Goal: Communication & Community: Ask a question

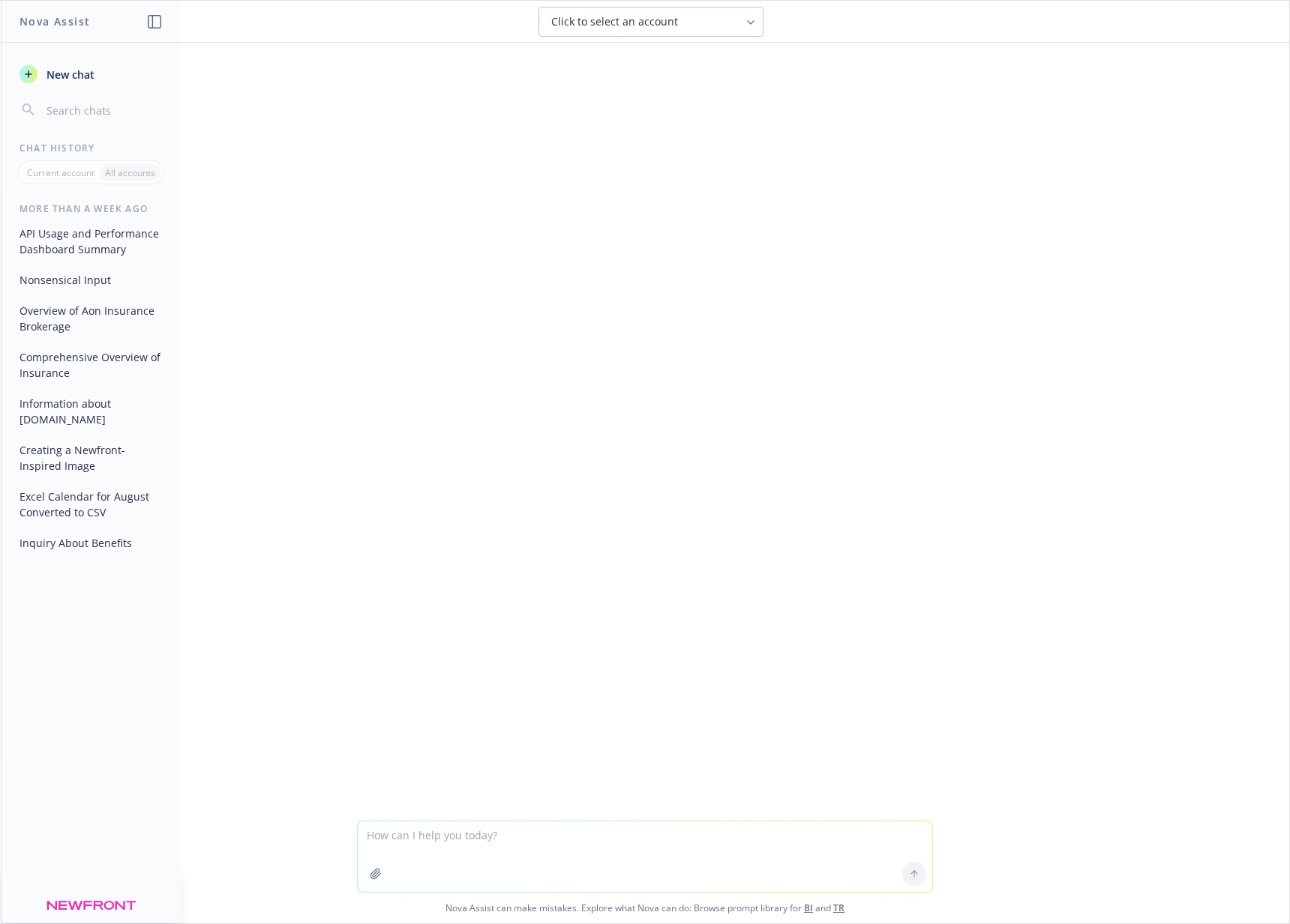
click at [296, 105] on div "How can I help you today? I'm Nova Assist, your AI assistant at Newfront. Ask m…" at bounding box center [645, 432] width 1288 height 778
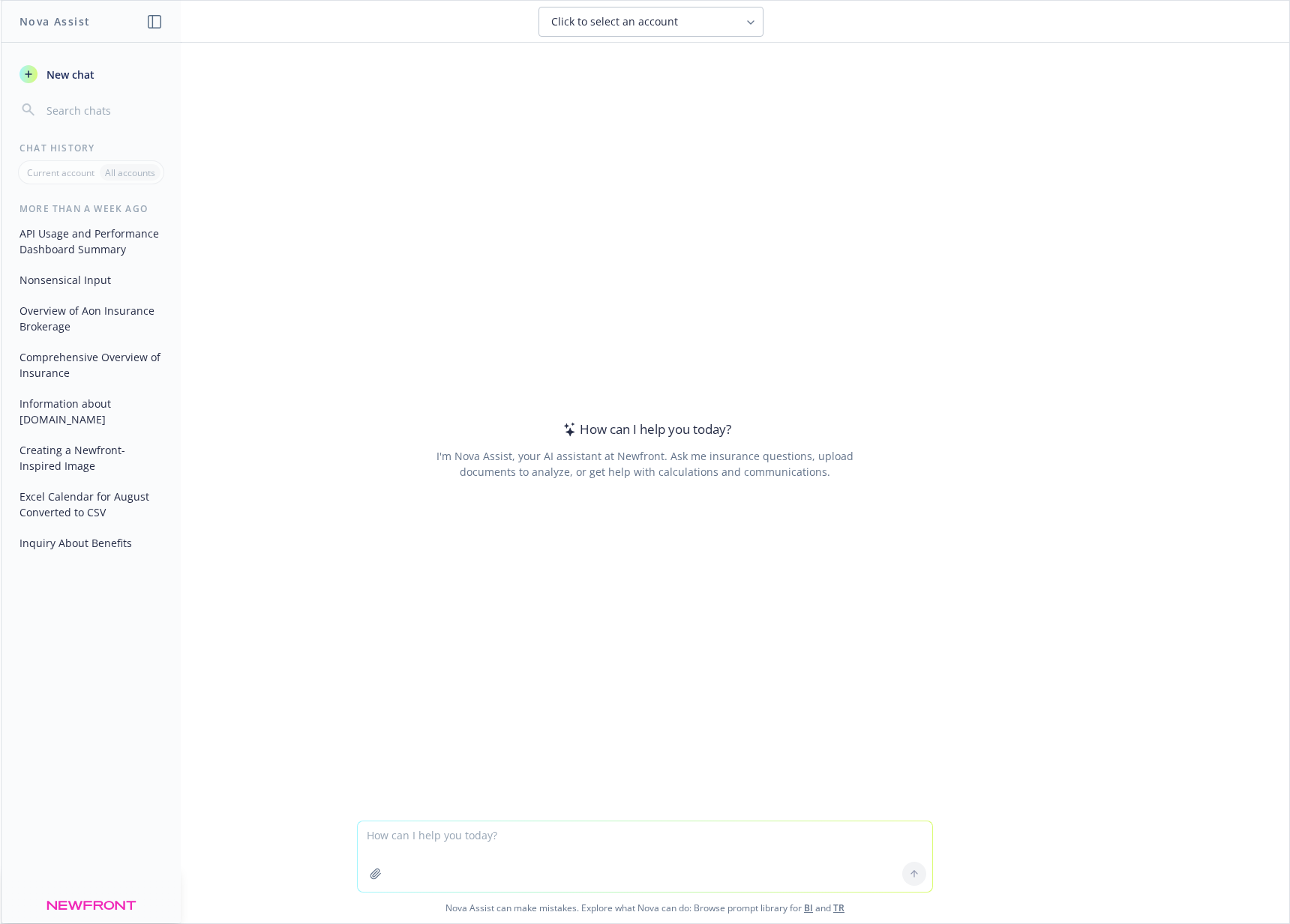
click at [255, 370] on div "How can I help you today? I'm Nova Assist, your AI assistant at Newfront. Ask m…" at bounding box center [645, 432] width 1288 height 778
click at [530, 851] on textarea at bounding box center [645, 857] width 574 height 70
type textarea "what backend do you hit"
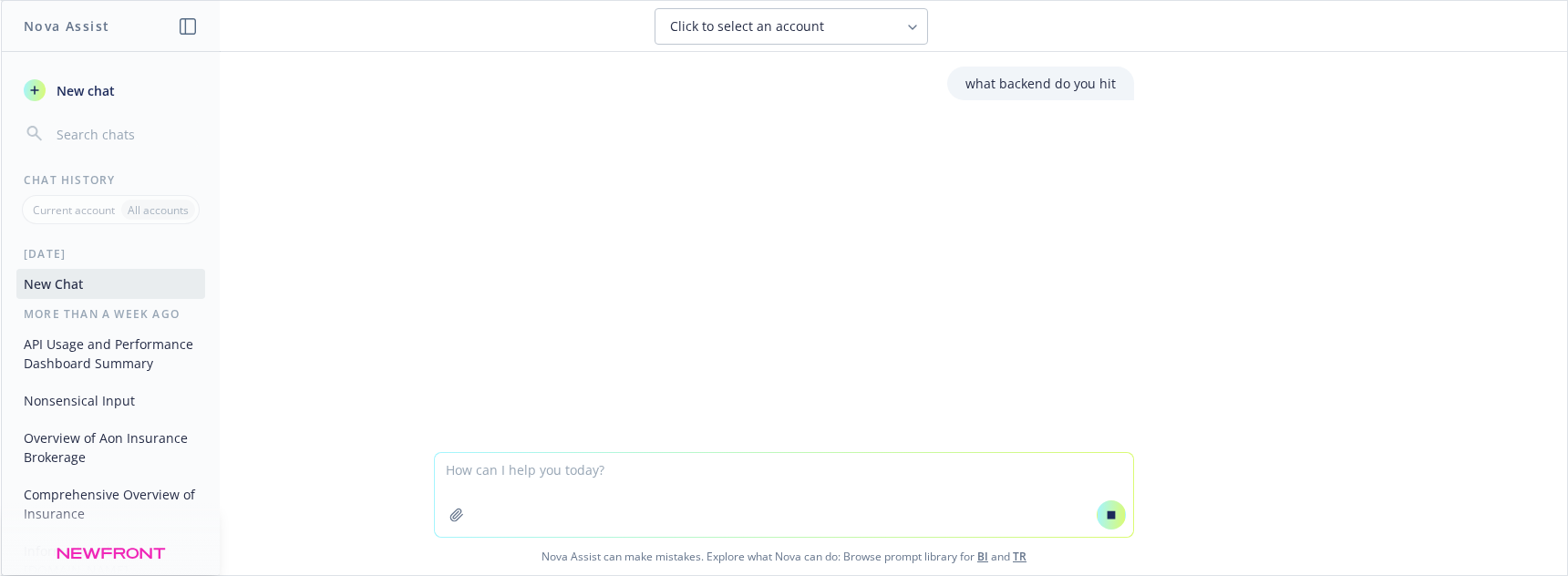
click at [595, 485] on textarea at bounding box center [784, 495] width 698 height 83
click at [109, 87] on span "New chat" at bounding box center [83, 91] width 62 height 19
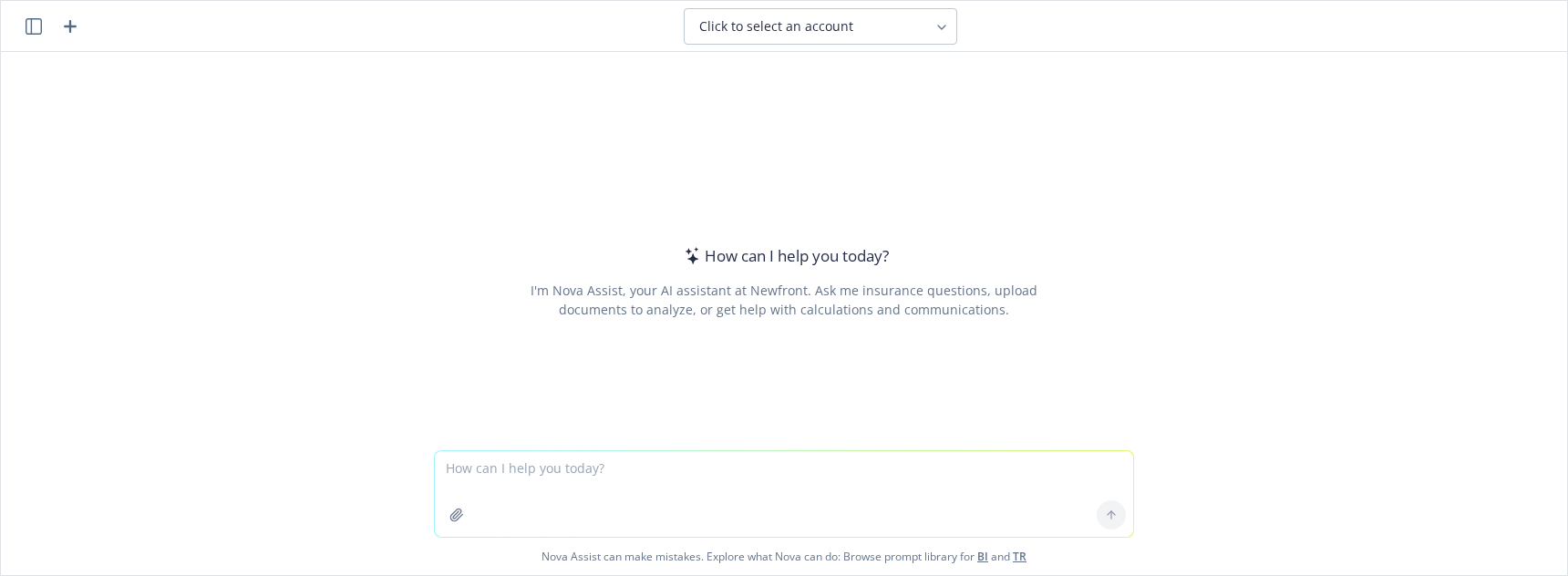
click at [673, 467] on textarea at bounding box center [784, 494] width 698 height 85
type textarea "testing"
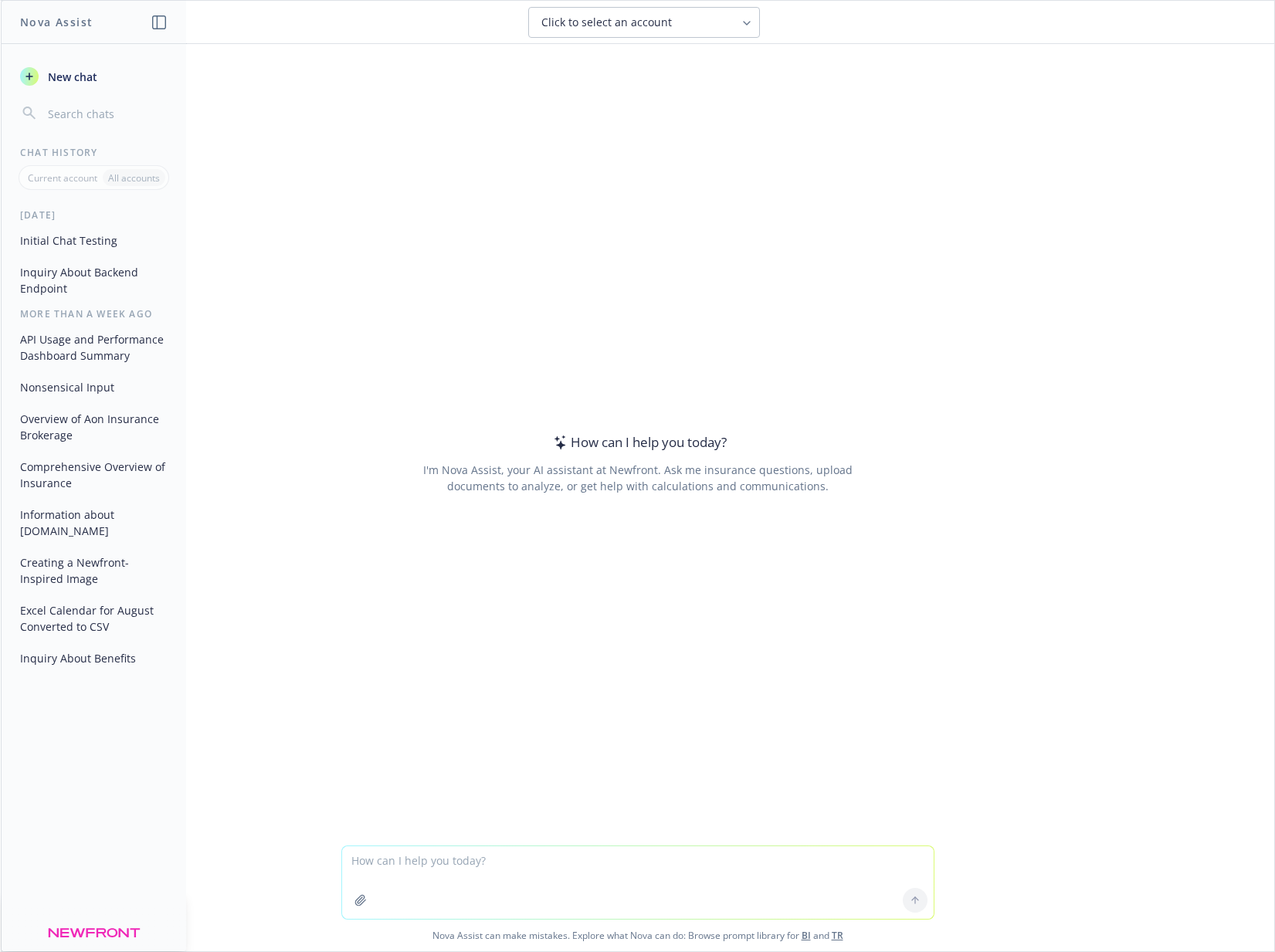
click at [537, 863] on textarea at bounding box center [638, 883] width 591 height 72
type textarea "here's my most recent"
type textarea "here's a very recent convo. hi!"
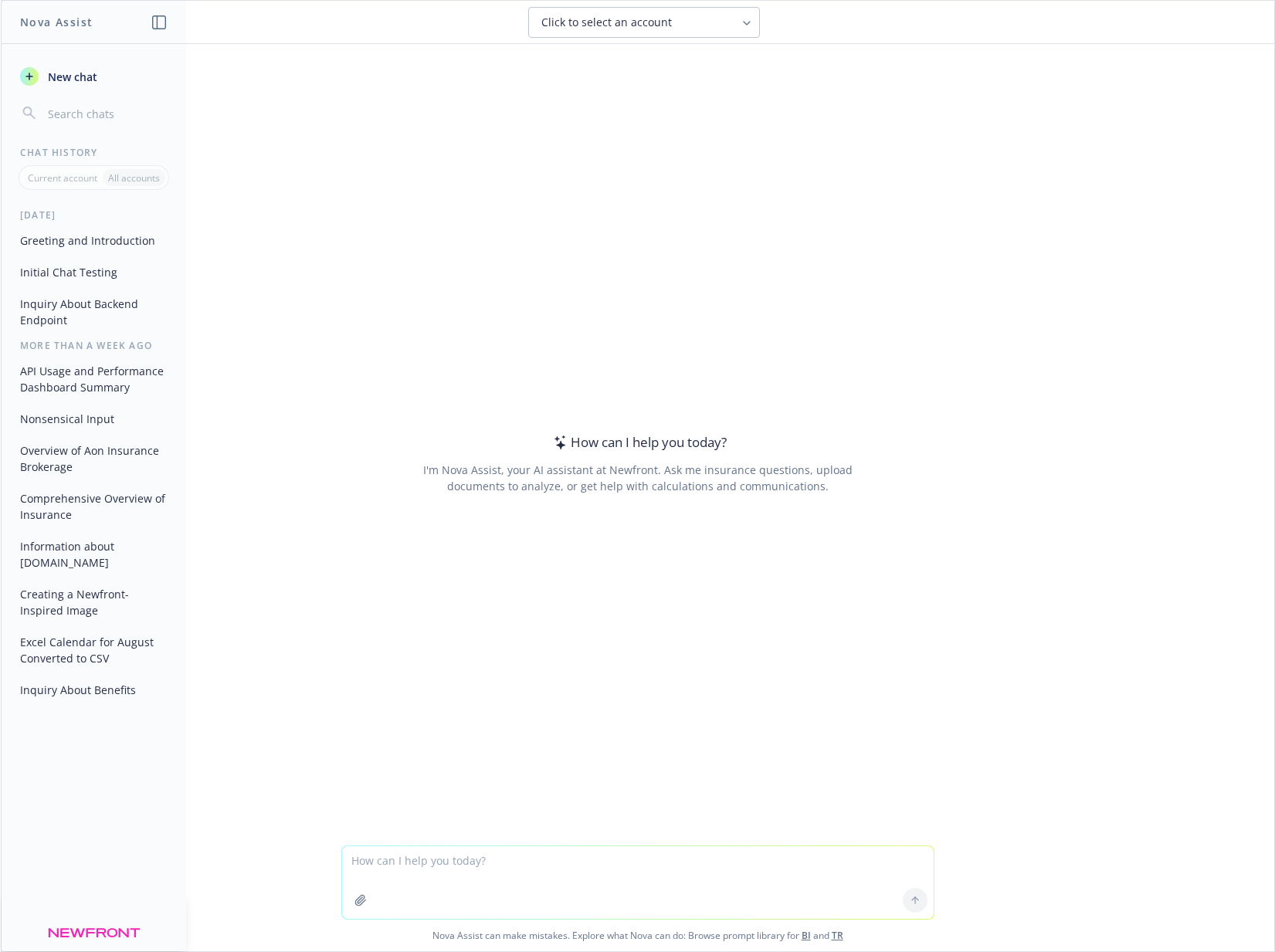
click at [880, 182] on div "How can I help you today? I'm Nova Assist, your AI assistant at Newfront. Ask m…" at bounding box center [638, 463] width 593 height 690
click at [94, 246] on button "Greeting and Introduction" at bounding box center [93, 241] width 160 height 26
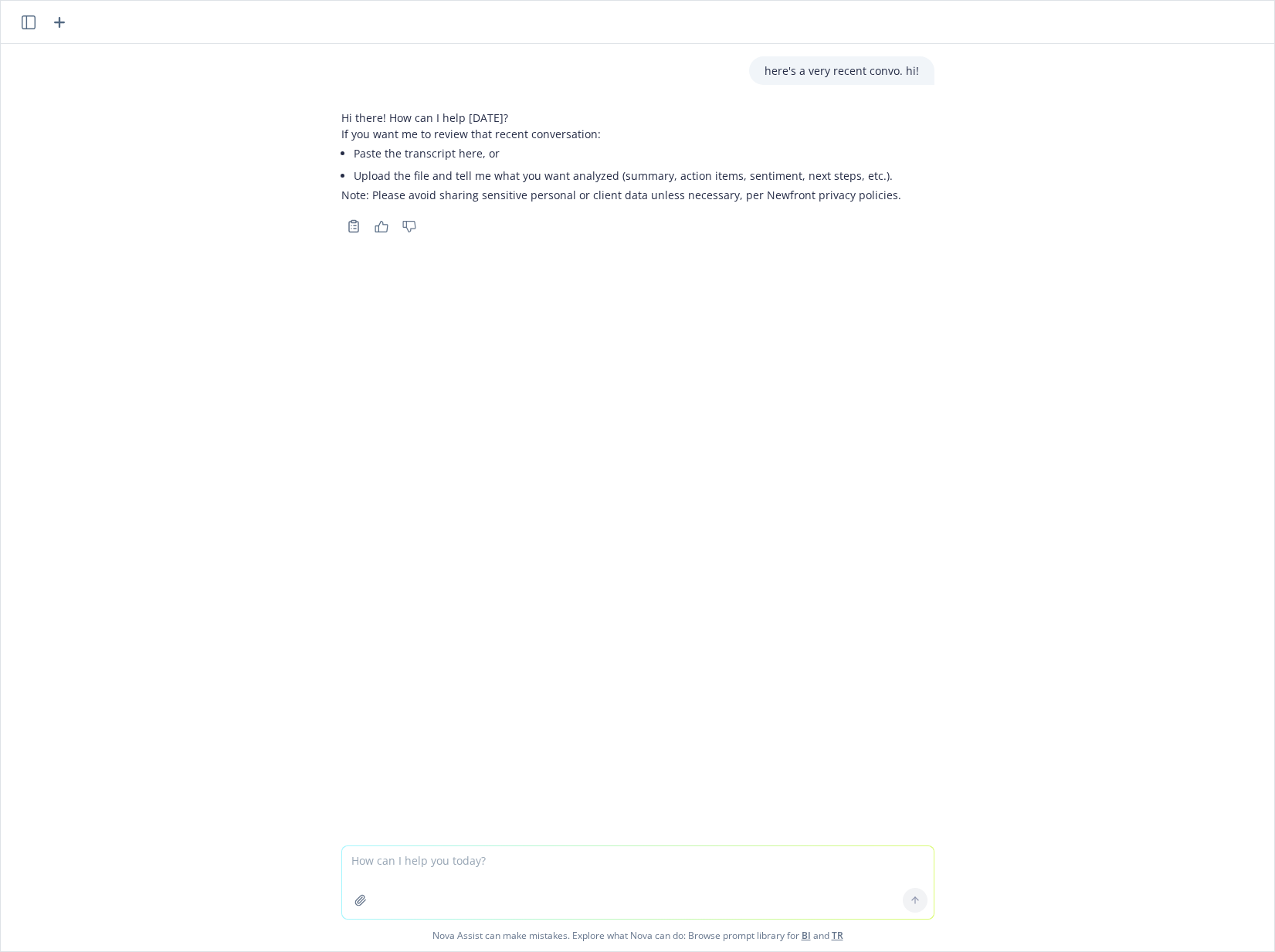
click at [552, 16] on header at bounding box center [637, 22] width 1273 height 43
drag, startPoint x: 536, startPoint y: 16, endPoint x: 670, endPoint y: 21, distance: 134.1
click at [671, 21] on header at bounding box center [637, 22] width 1273 height 43
click at [668, 22] on header at bounding box center [637, 22] width 1273 height 43
click at [105, 65] on div "here's a very recent convo. hi! Hi there! How can I help today? If you want me …" at bounding box center [637, 445] width 1273 height 802
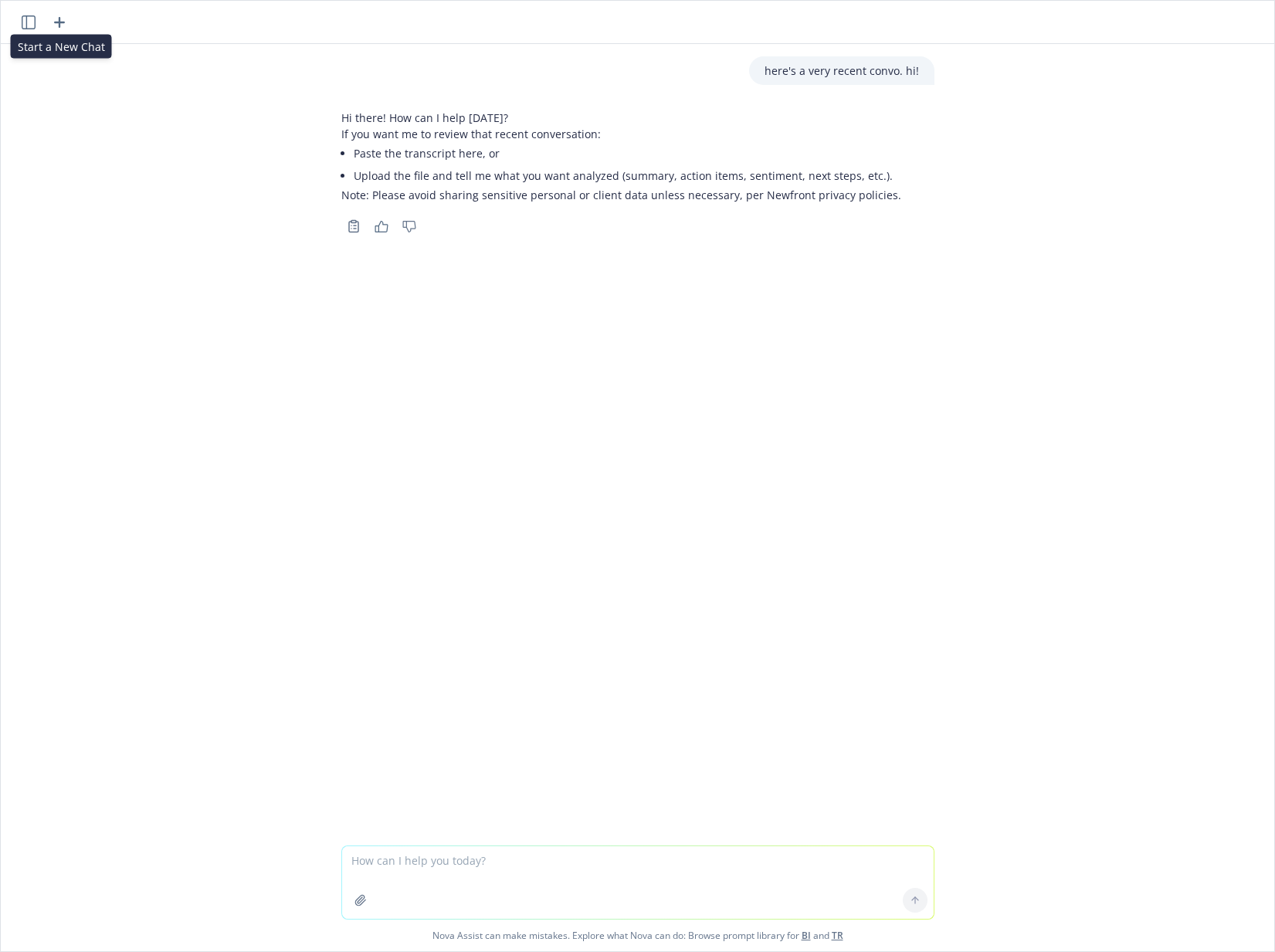
click at [61, 18] on icon "button" at bounding box center [59, 22] width 18 height 18
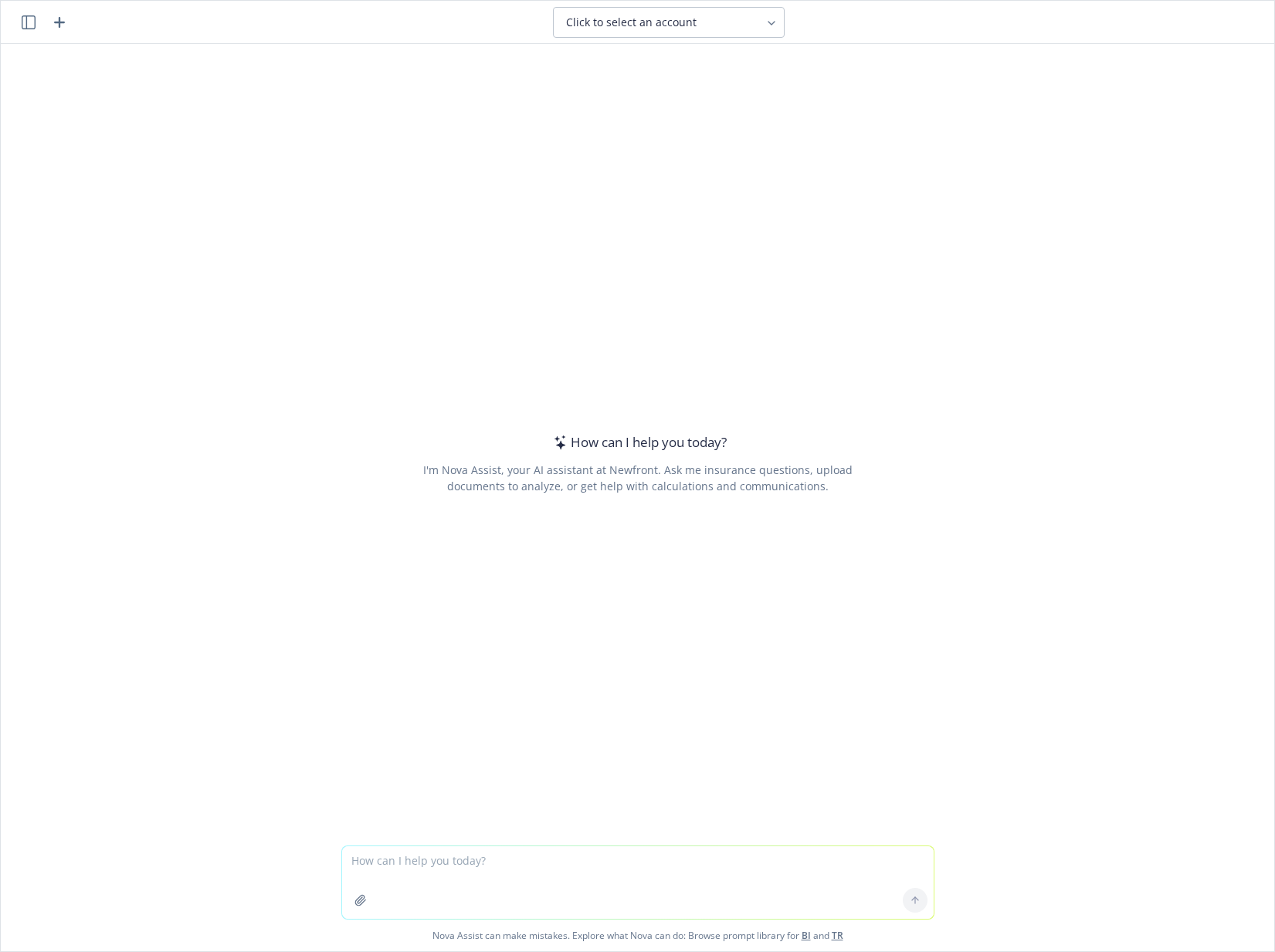
click at [24, 31] on header "Click to select an account" at bounding box center [637, 22] width 1273 height 43
click at [28, 21] on icon "button" at bounding box center [28, 22] width 14 height 14
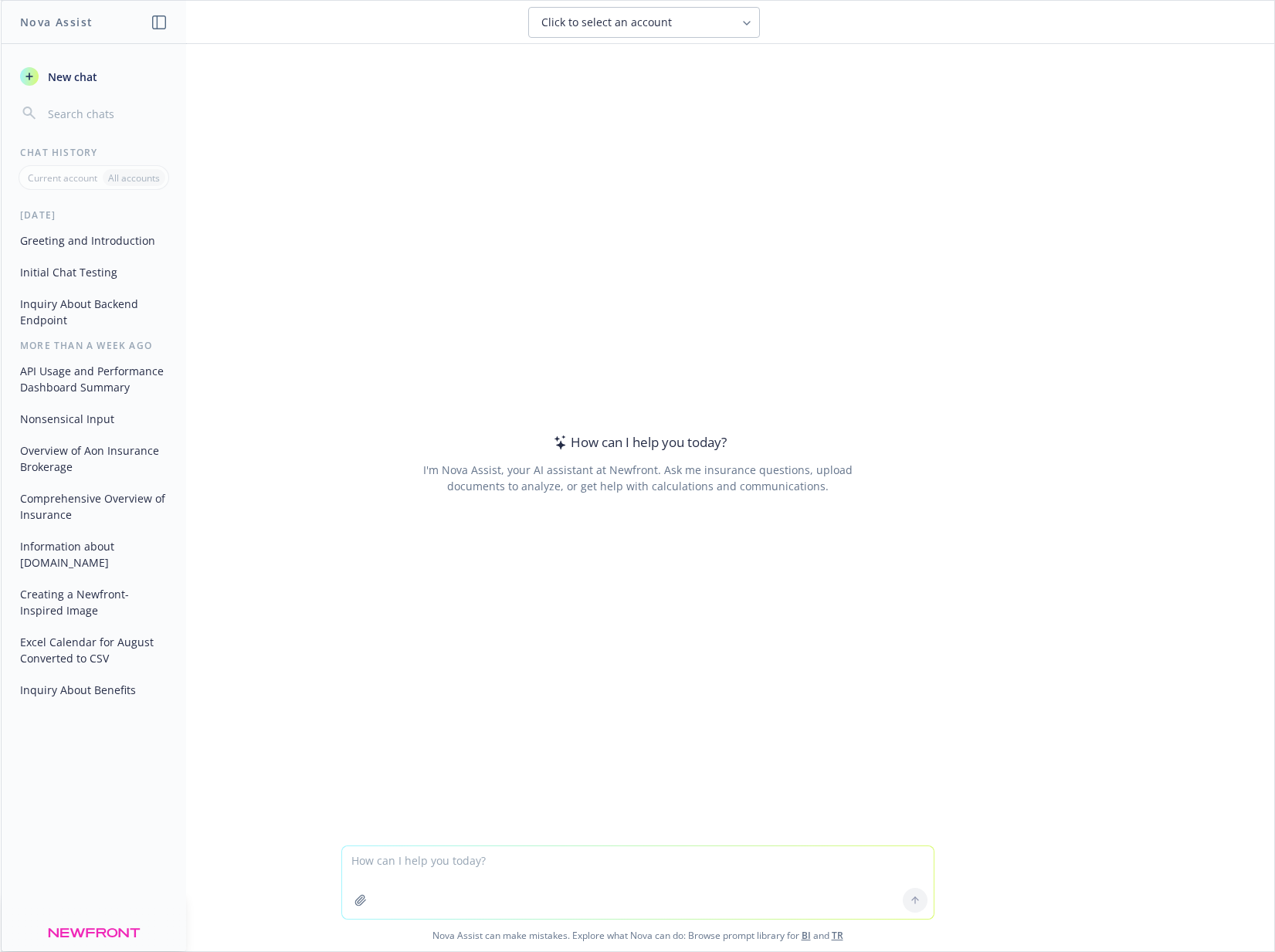
click at [84, 272] on button "Initial Chat Testing" at bounding box center [93, 272] width 160 height 26
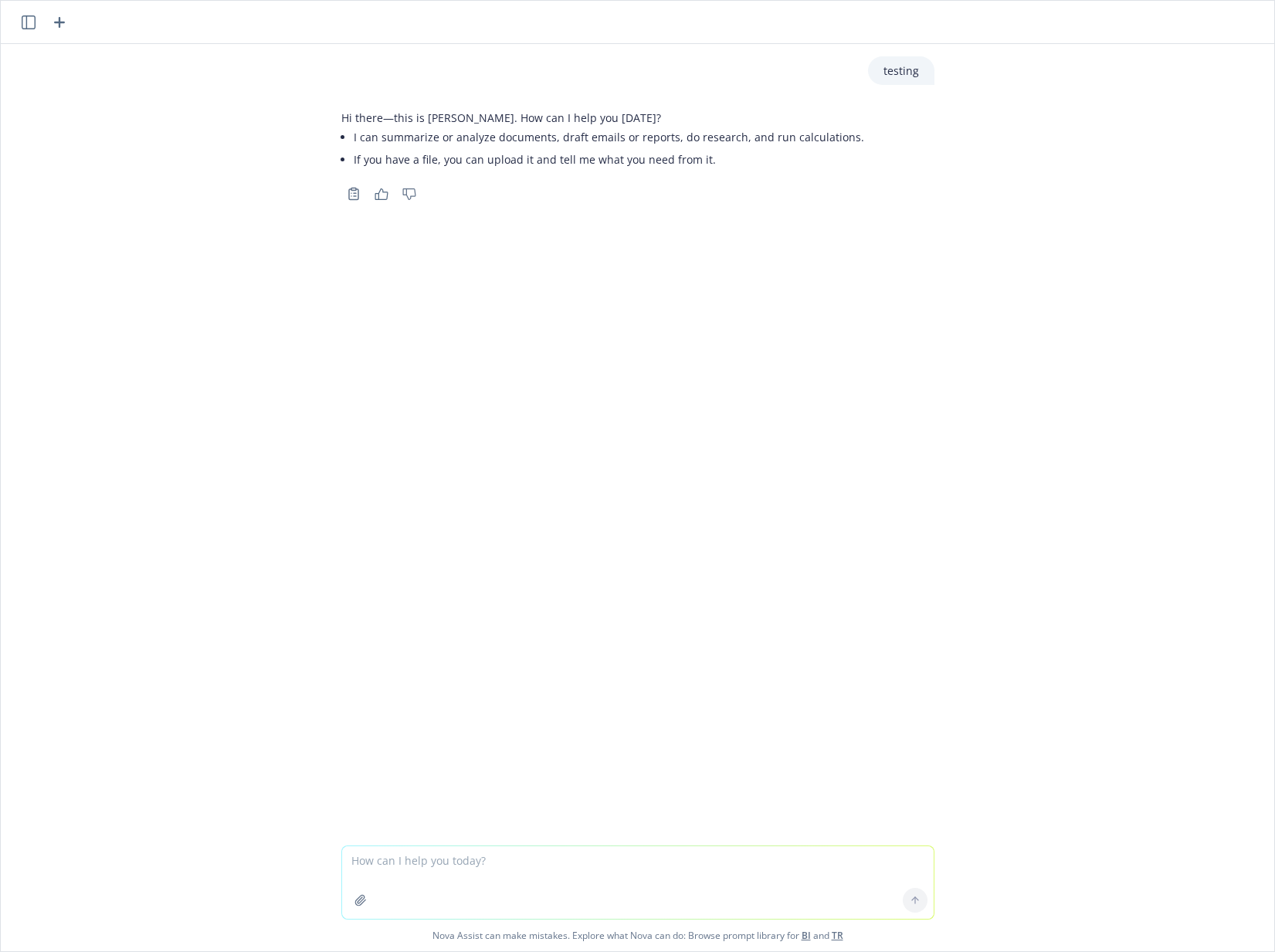
click at [23, 20] on icon "button" at bounding box center [28, 22] width 14 height 14
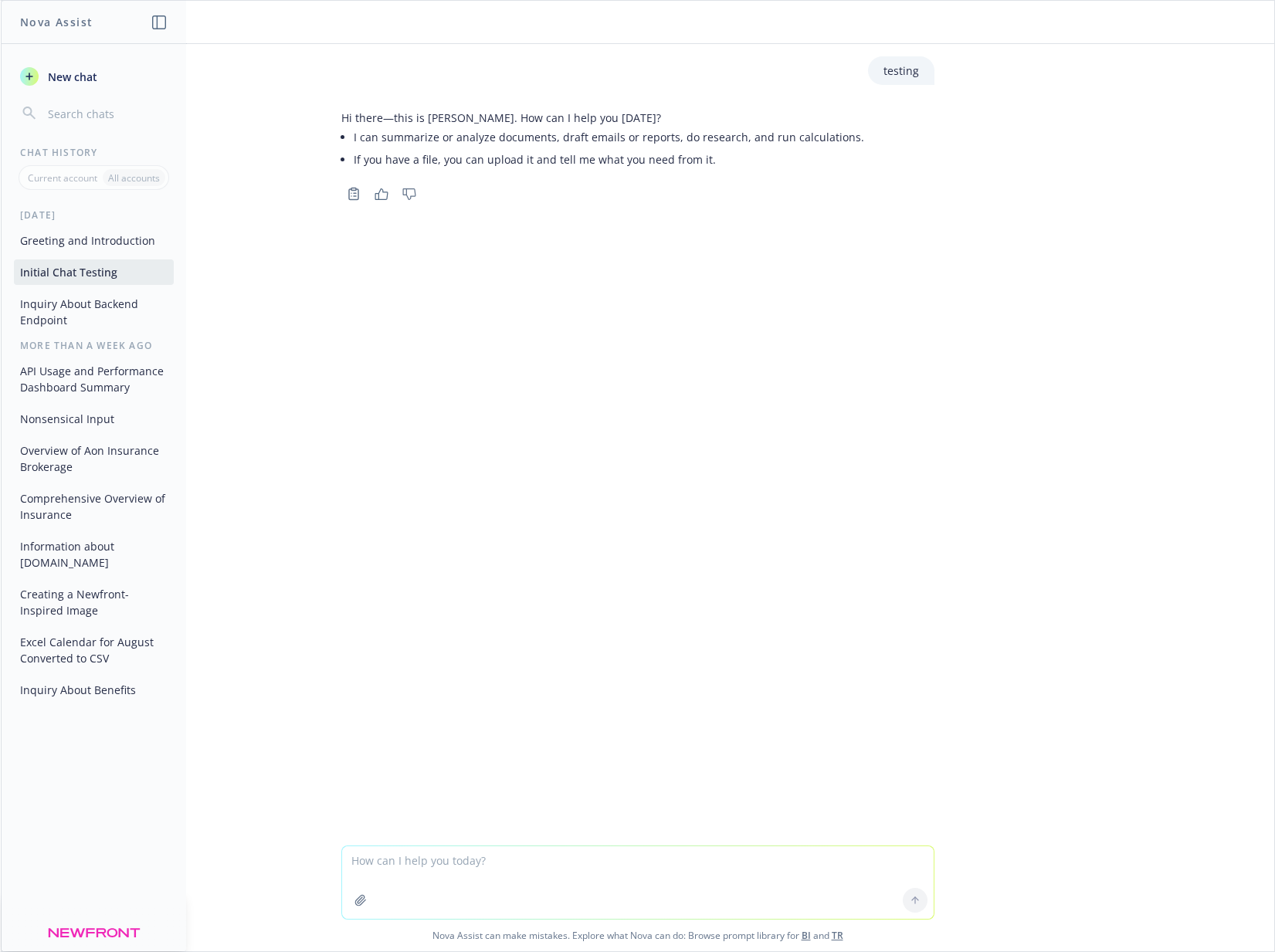
click at [74, 176] on p "Current account" at bounding box center [63, 178] width 70 height 13
click at [60, 178] on p "Current account" at bounding box center [63, 178] width 70 height 13
drag, startPoint x: 362, startPoint y: 165, endPoint x: 178, endPoint y: 90, distance: 198.7
click at [362, 165] on li "If you have a file, you can upload it and tell me what you need from it." at bounding box center [608, 160] width 510 height 22
click at [89, 77] on span "New chat" at bounding box center [71, 77] width 52 height 16
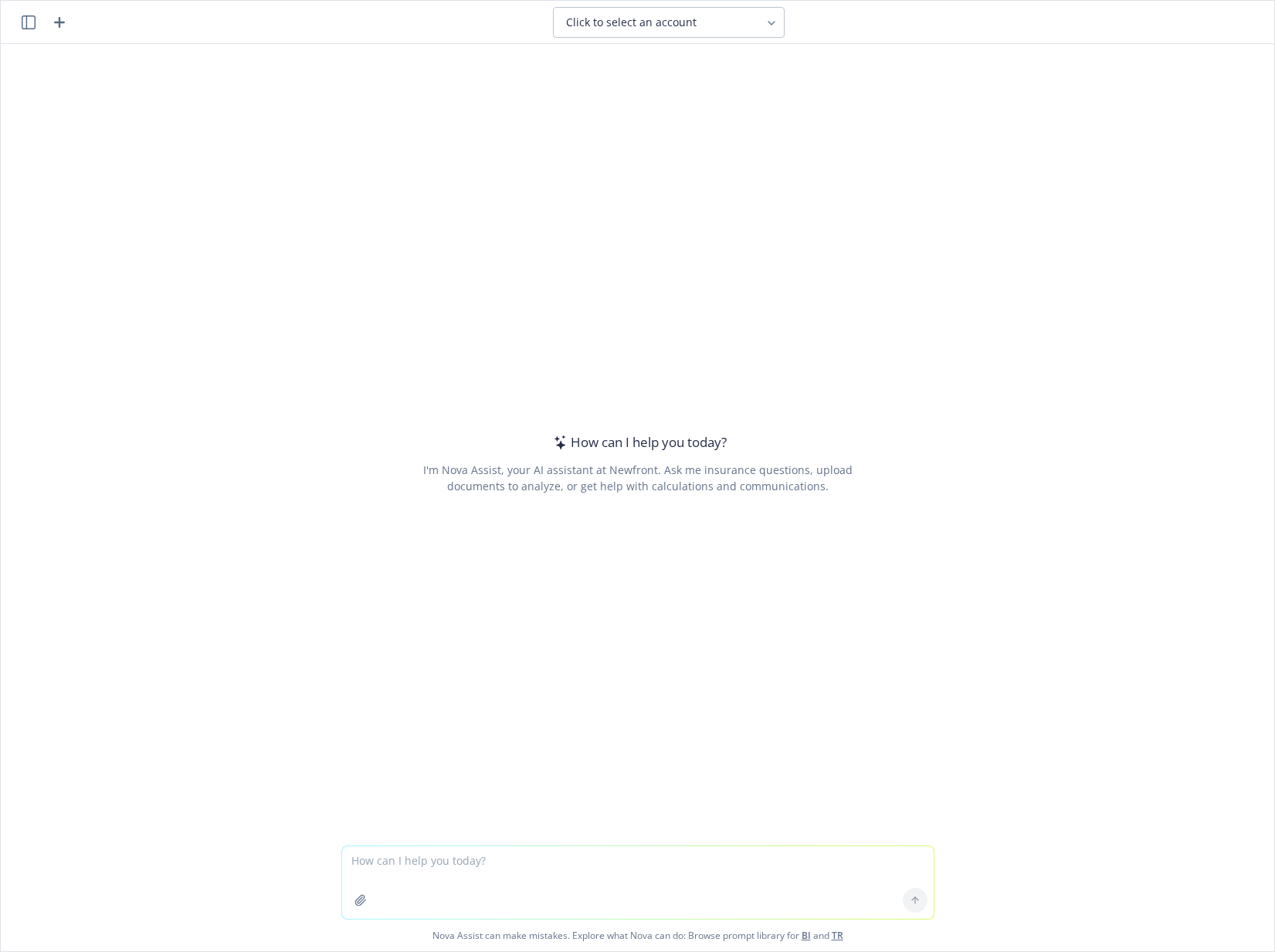
click at [31, 19] on icon "button" at bounding box center [28, 22] width 14 height 14
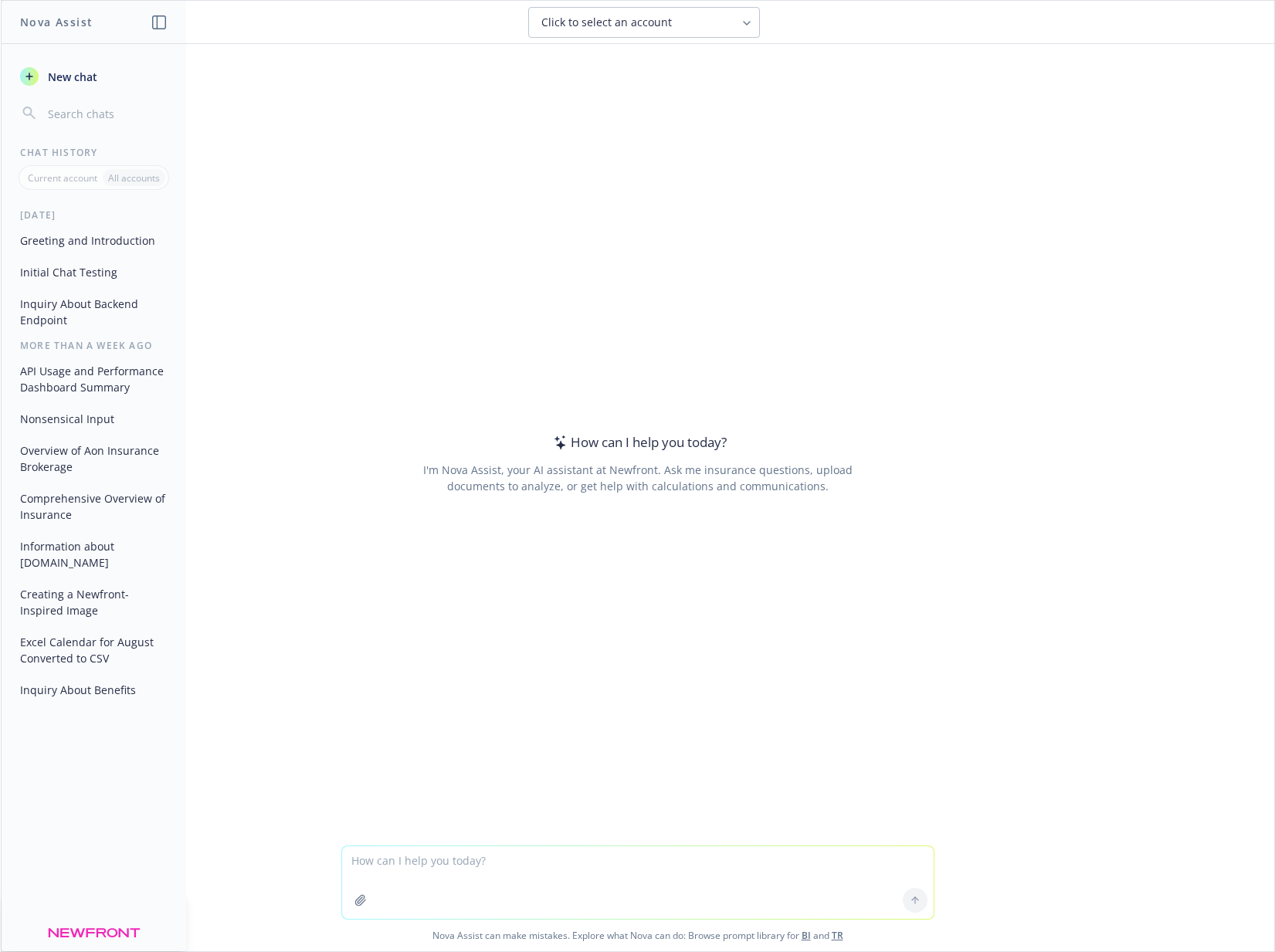
click at [43, 180] on p "Current account" at bounding box center [63, 178] width 70 height 13
click at [121, 180] on p "All accounts" at bounding box center [134, 178] width 51 height 13
click at [366, 356] on div "How can I help you today? I'm Nova Assist, your AI assistant at Newfront. Ask m…" at bounding box center [638, 463] width 593 height 690
click at [512, 869] on textarea at bounding box center [638, 883] width 591 height 72
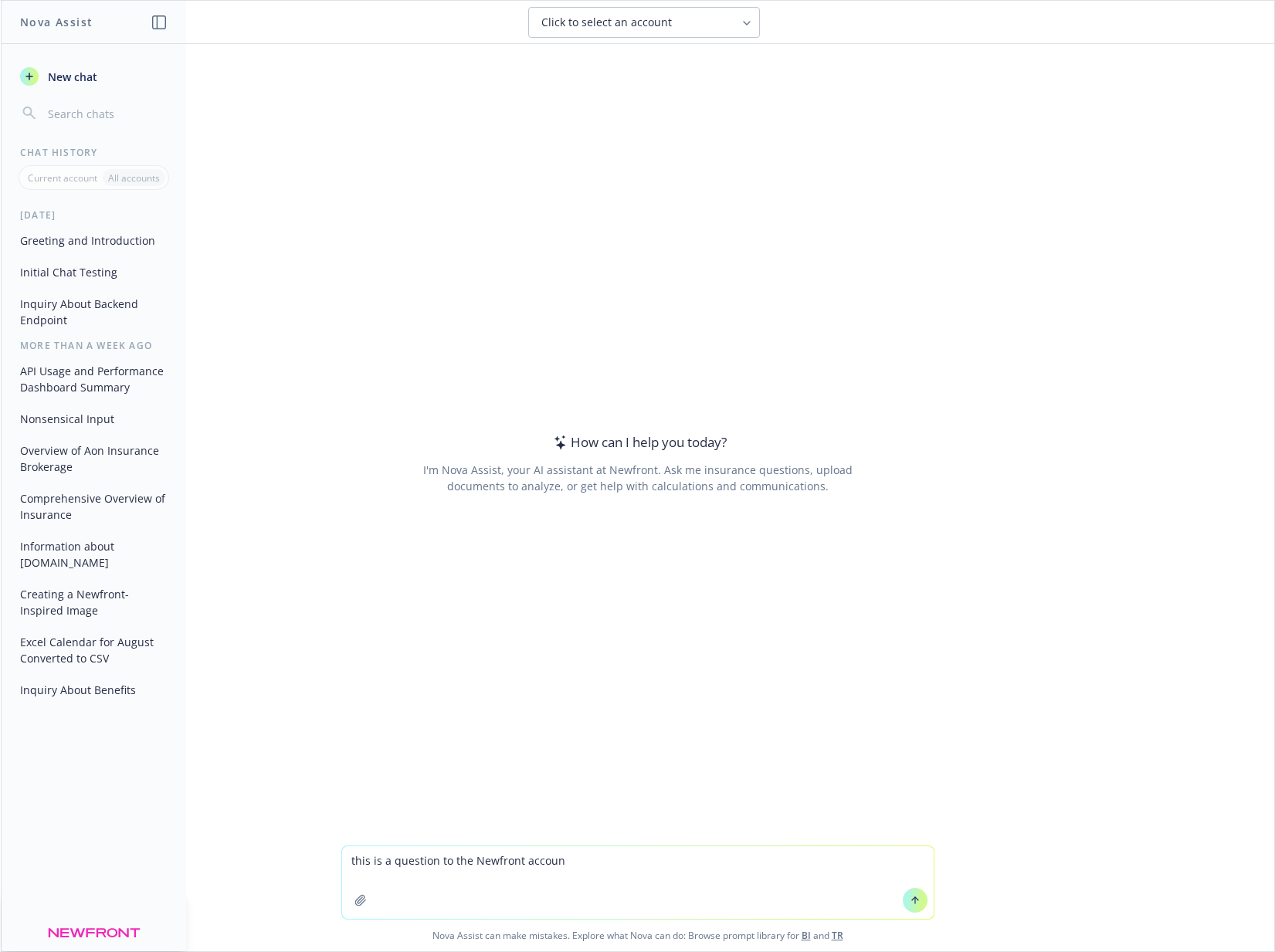
type textarea "this is a question to the Newfront account"
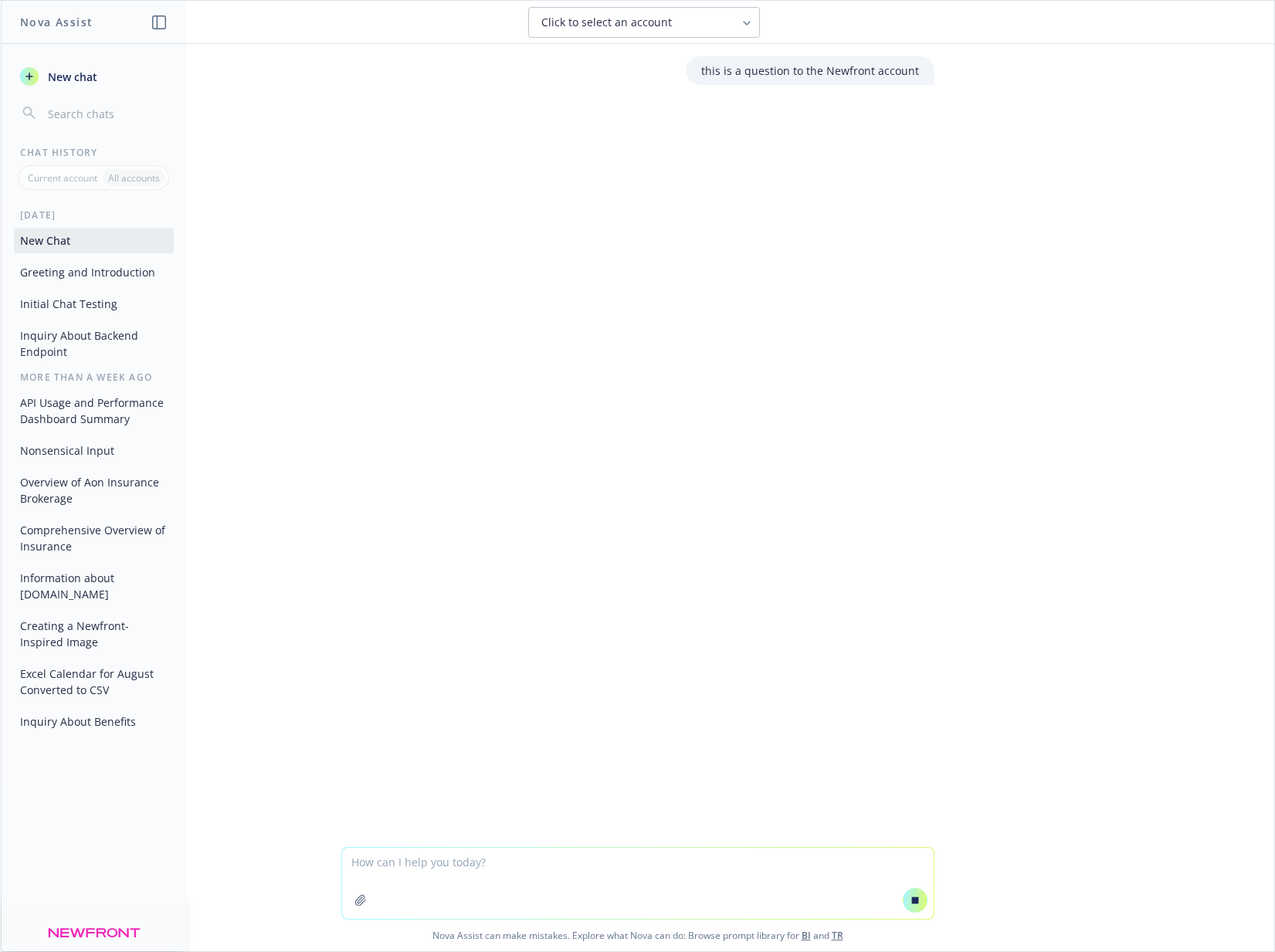
click at [628, 16] on span "Click to select an account" at bounding box center [607, 22] width 130 height 15
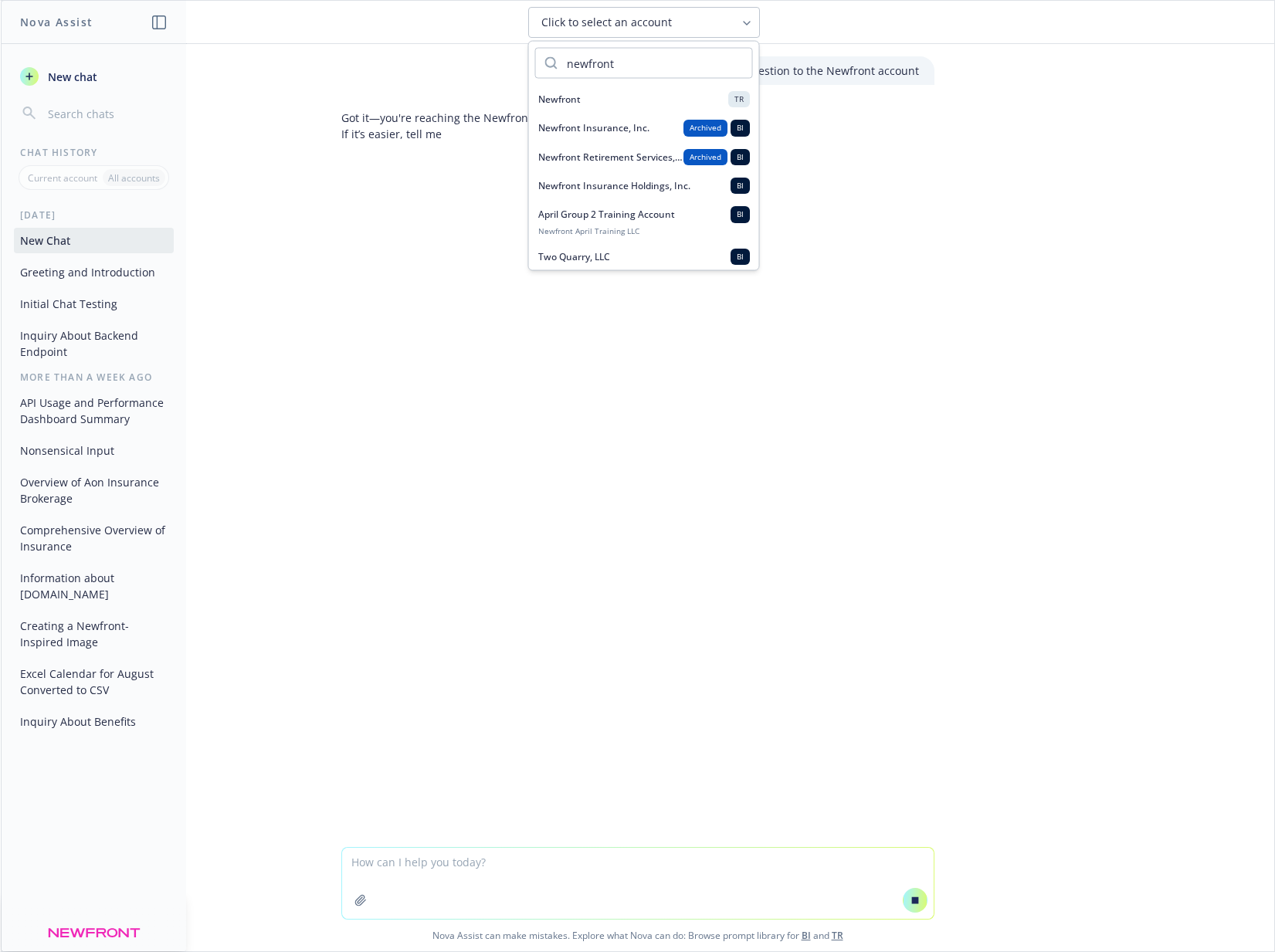
type input "newfront"
click at [627, 104] on div "Newfront TR" at bounding box center [644, 99] width 211 height 16
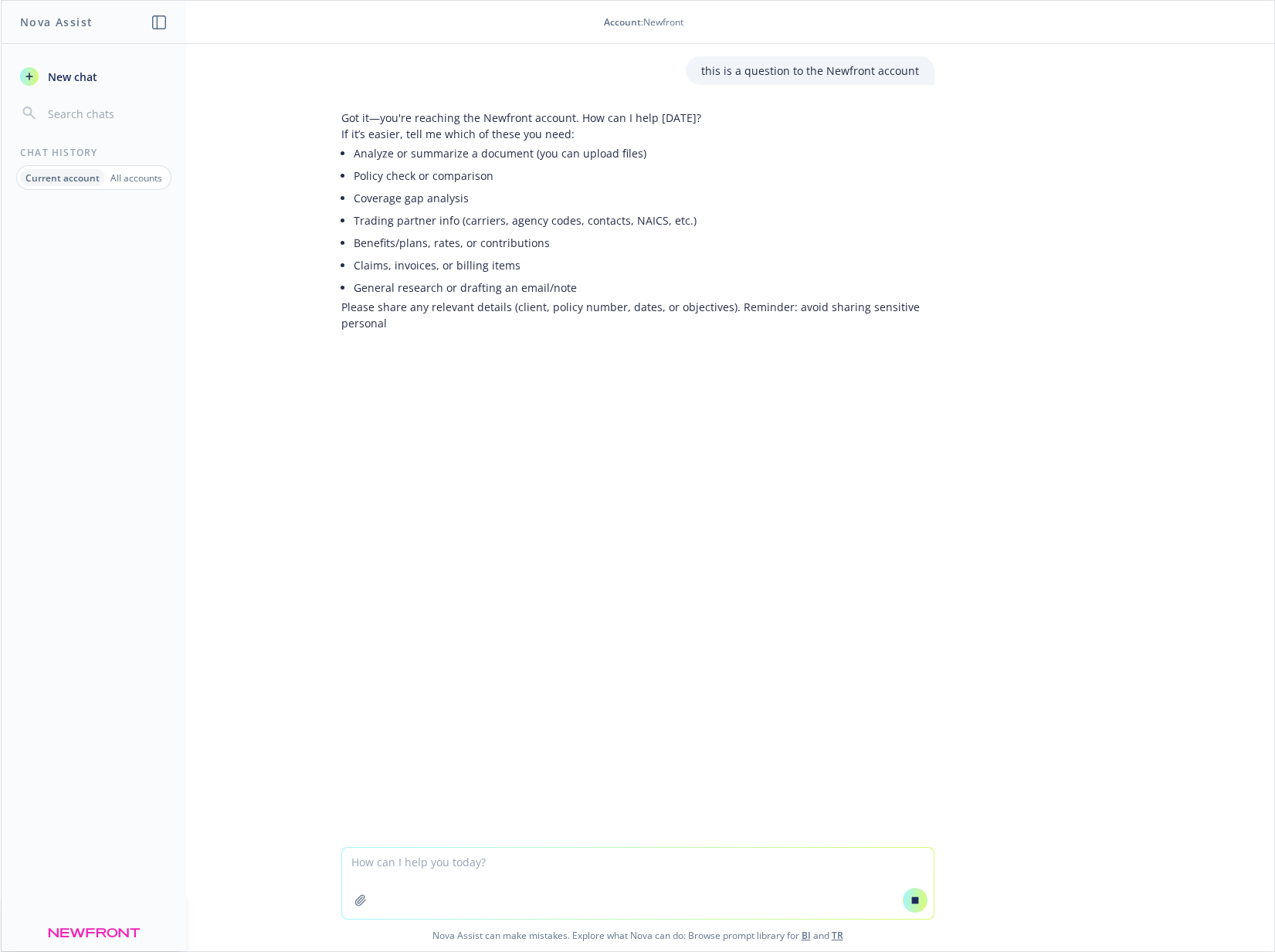
click at [474, 869] on textarea at bounding box center [638, 884] width 591 height 71
type textarea "h"
type textarea "hi hi hi hi!"
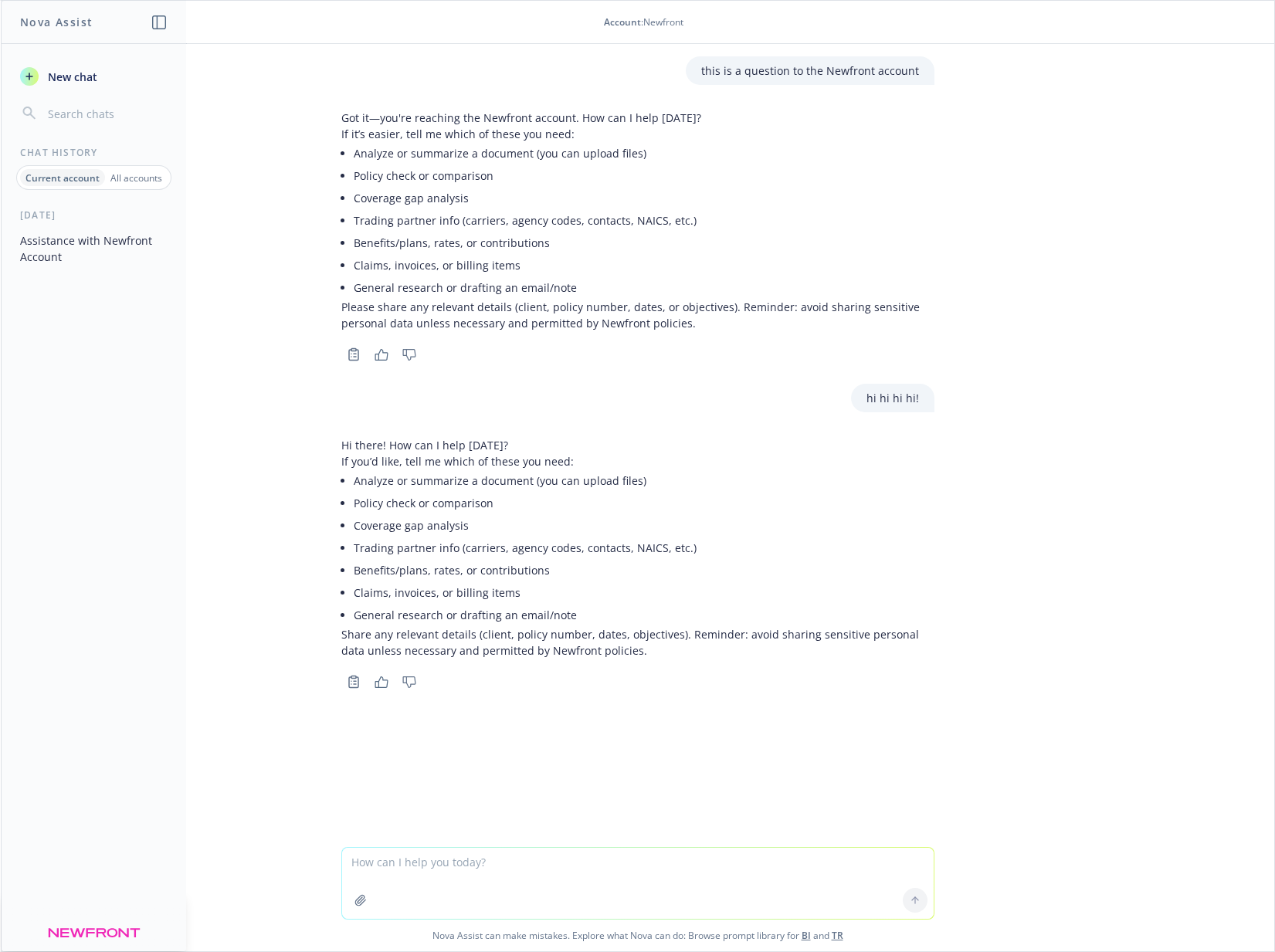
click at [129, 178] on p "All accounts" at bounding box center [136, 178] width 51 height 13
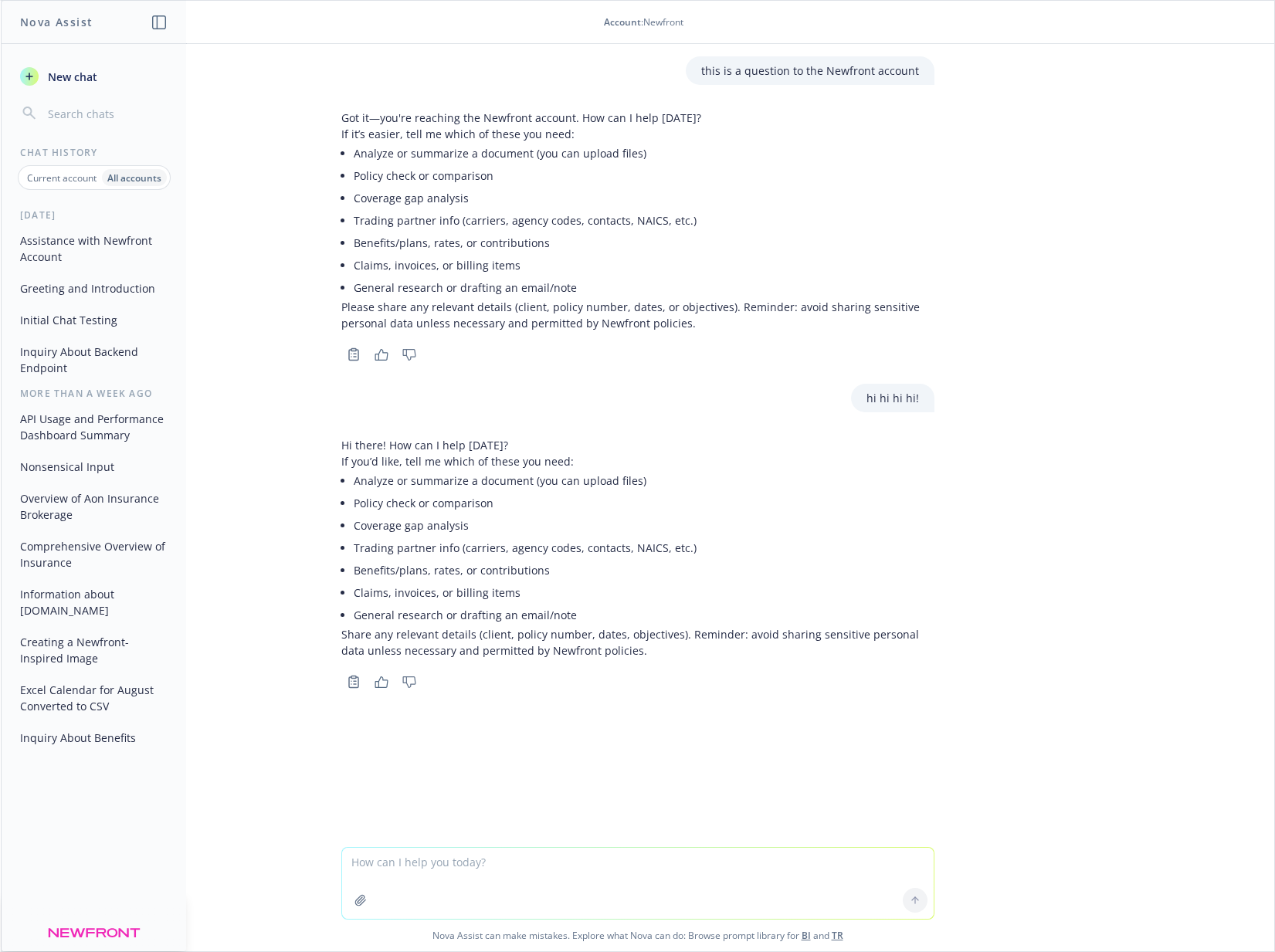
click at [105, 248] on button "Assistance with Newfront Account" at bounding box center [93, 249] width 160 height 42
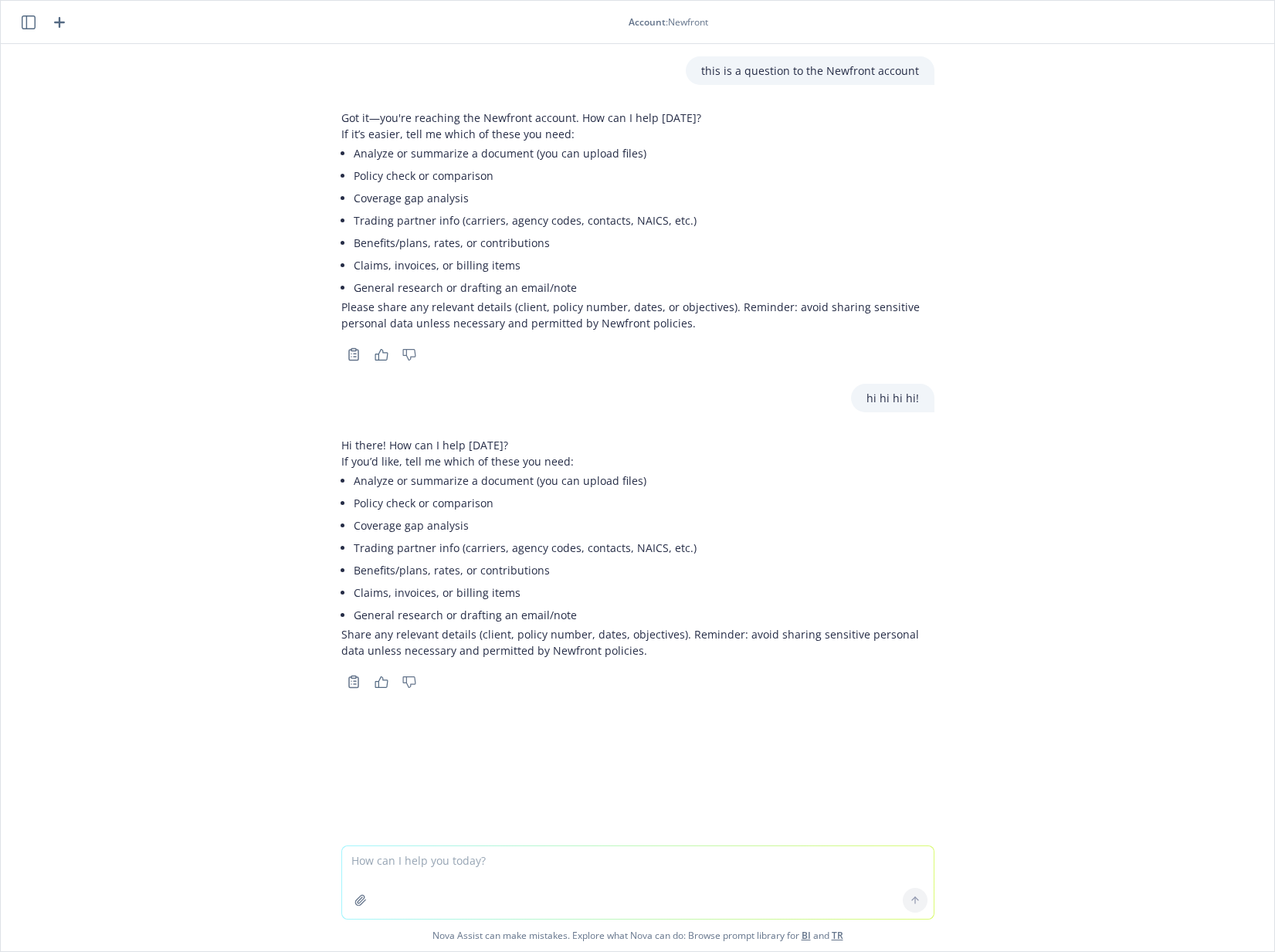
click at [692, 296] on li "General research or drafting an email/note" at bounding box center [644, 288] width 581 height 22
click at [697, 209] on li "Coverage gap analysis" at bounding box center [644, 198] width 581 height 22
click at [26, 18] on icon "button" at bounding box center [28, 22] width 14 height 14
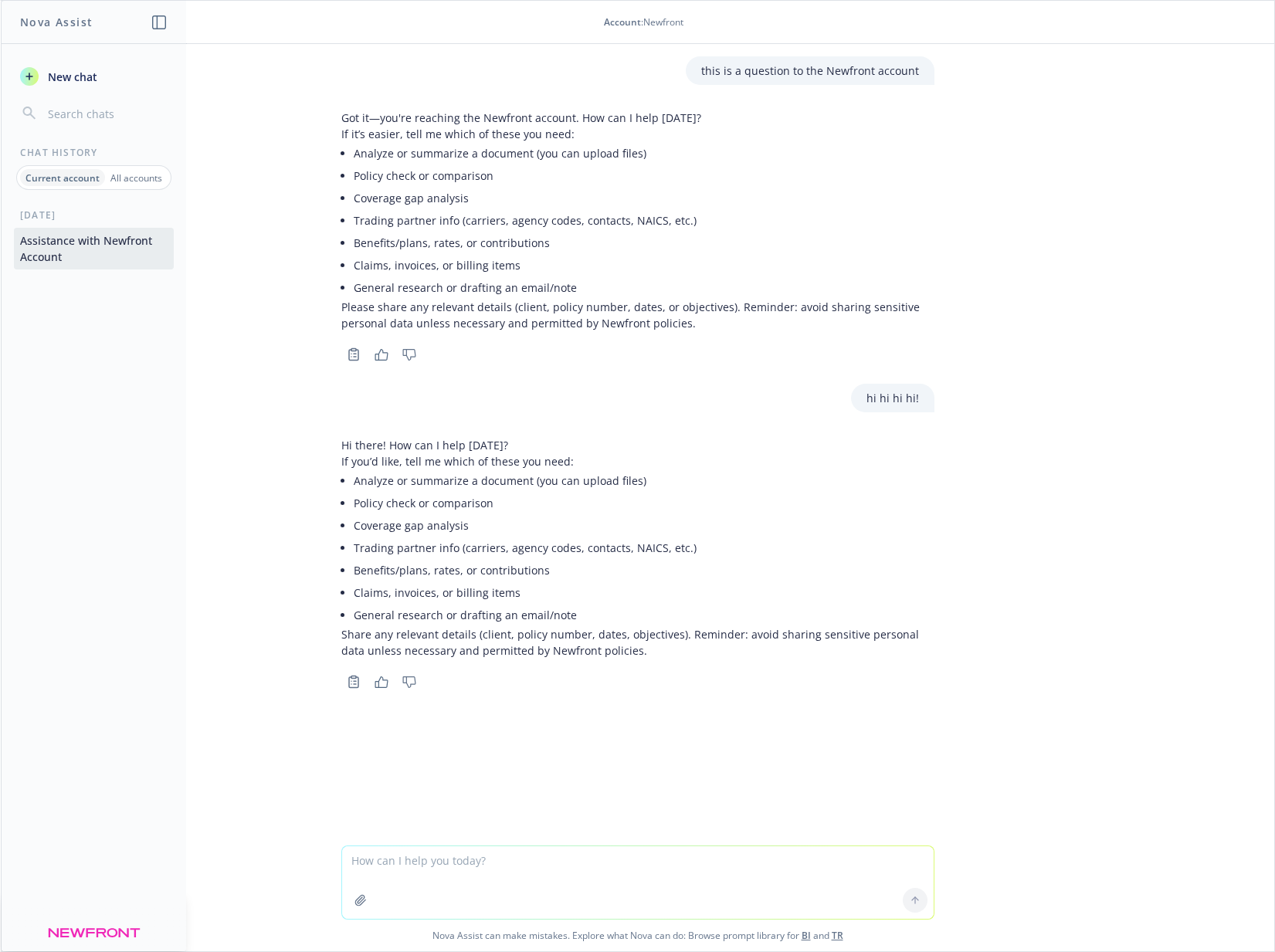
click at [329, 112] on div "Got it—you're reaching the Newfront account. How can I help today? If it’s easi…" at bounding box center [638, 235] width 618 height 262
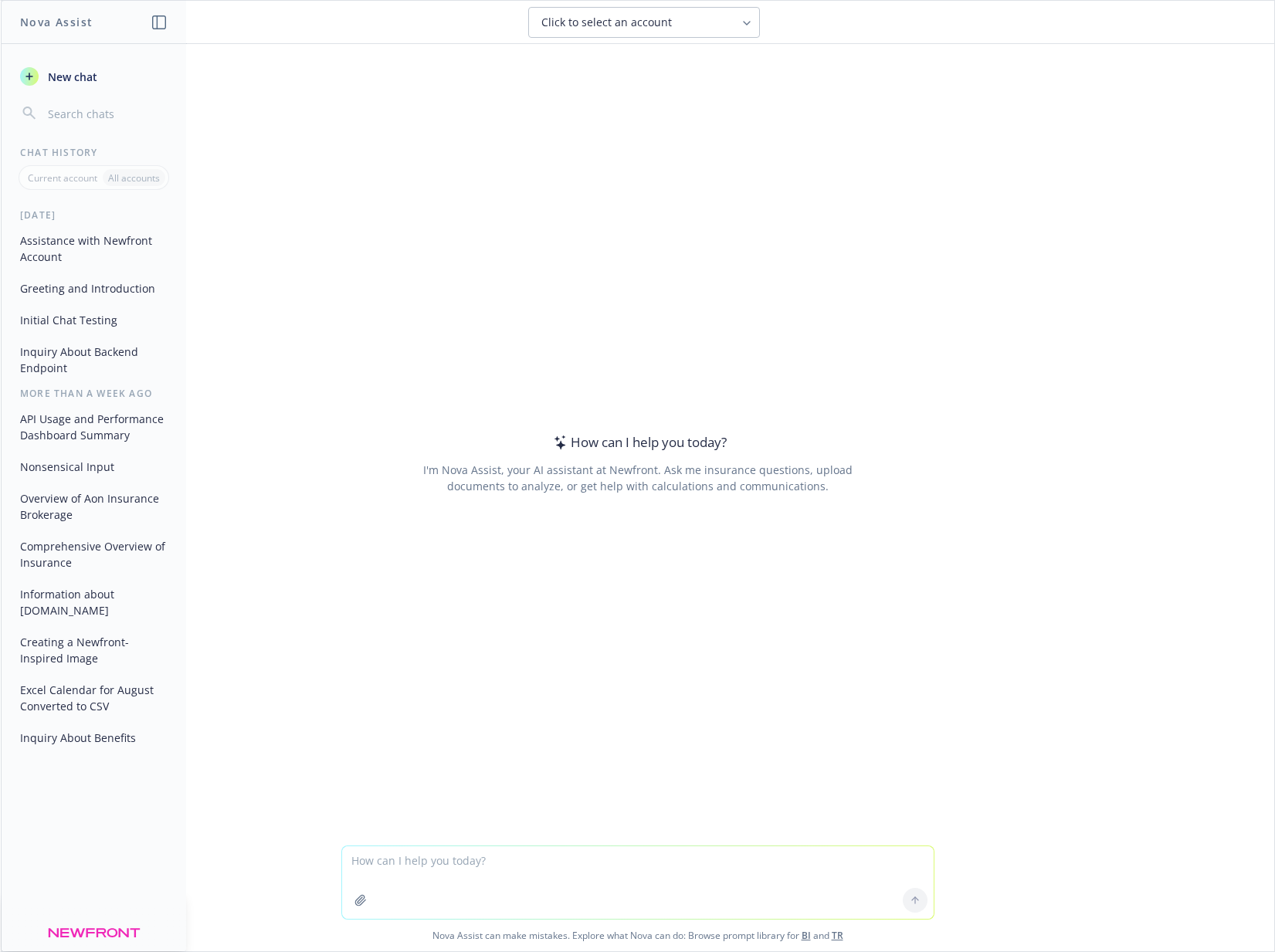
click at [112, 247] on button "Assistance with Newfront Account" at bounding box center [93, 249] width 160 height 42
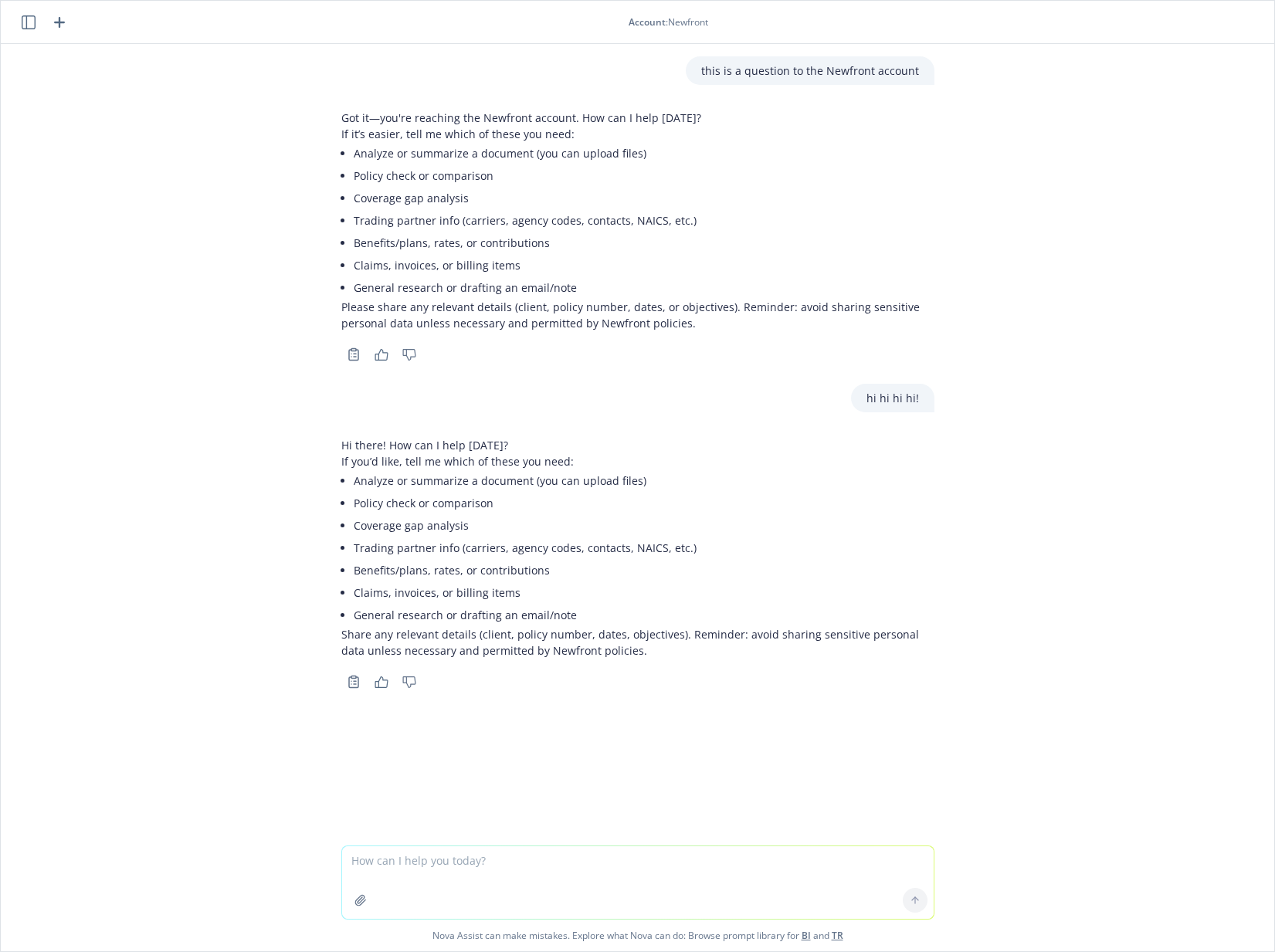
click at [530, 70] on div "this is a question to the Newfront account" at bounding box center [638, 71] width 618 height 29
drag, startPoint x: 685, startPoint y: 22, endPoint x: 648, endPoint y: 22, distance: 37.0
click at [648, 22] on div "Account : Newfront" at bounding box center [668, 22] width 80 height 13
click at [648, 22] on span "Account" at bounding box center [648, 22] width 37 height 13
click at [430, 82] on div "this is a question to the Newfront account" at bounding box center [638, 71] width 618 height 29
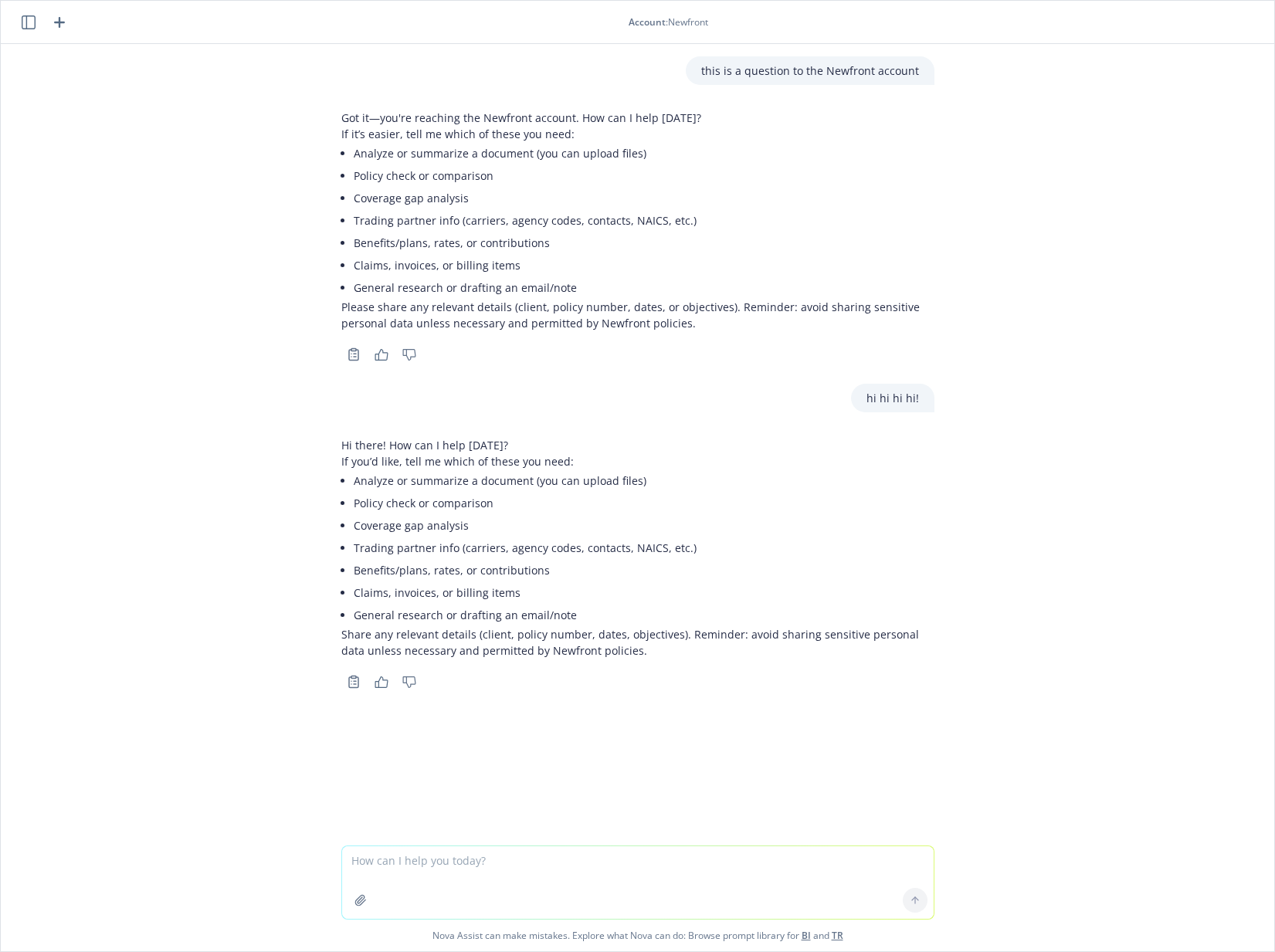
click at [630, 365] on div "Copy to clipboard Thumbs up Thumbs down" at bounding box center [638, 354] width 593 height 22
